Goal: Navigation & Orientation: Find specific page/section

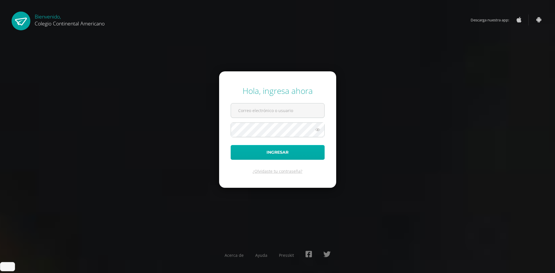
type input "alvarado.ma@continentalamericano.edu.gt"
click at [268, 150] on button "Ingresar" at bounding box center [278, 152] width 94 height 15
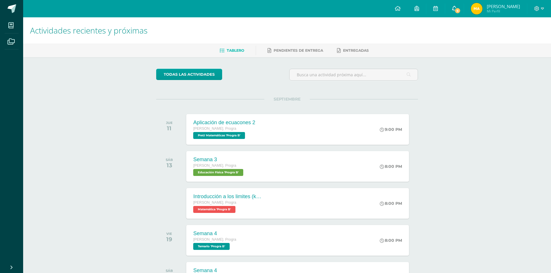
click at [453, 8] on icon at bounding box center [454, 8] width 5 height 5
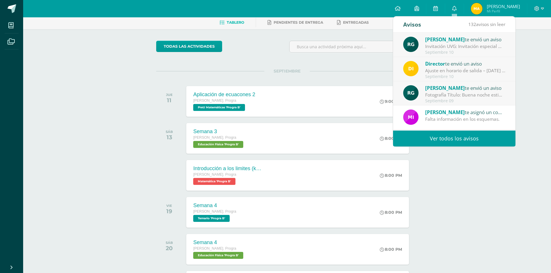
click at [450, 134] on link "Ver todos los avisos" at bounding box center [454, 139] width 122 height 16
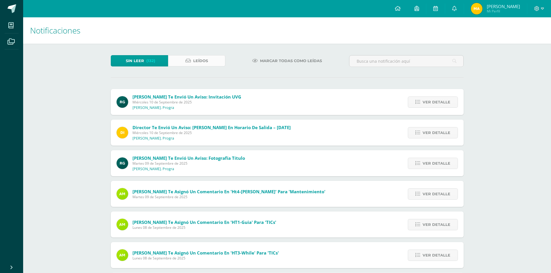
click at [204, 58] on span "Leídos" at bounding box center [200, 61] width 15 height 11
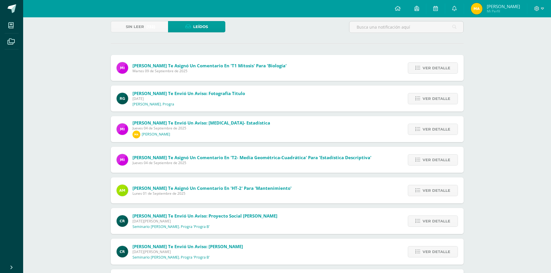
scroll to position [5, 0]
